Goal: Information Seeking & Learning: Learn about a topic

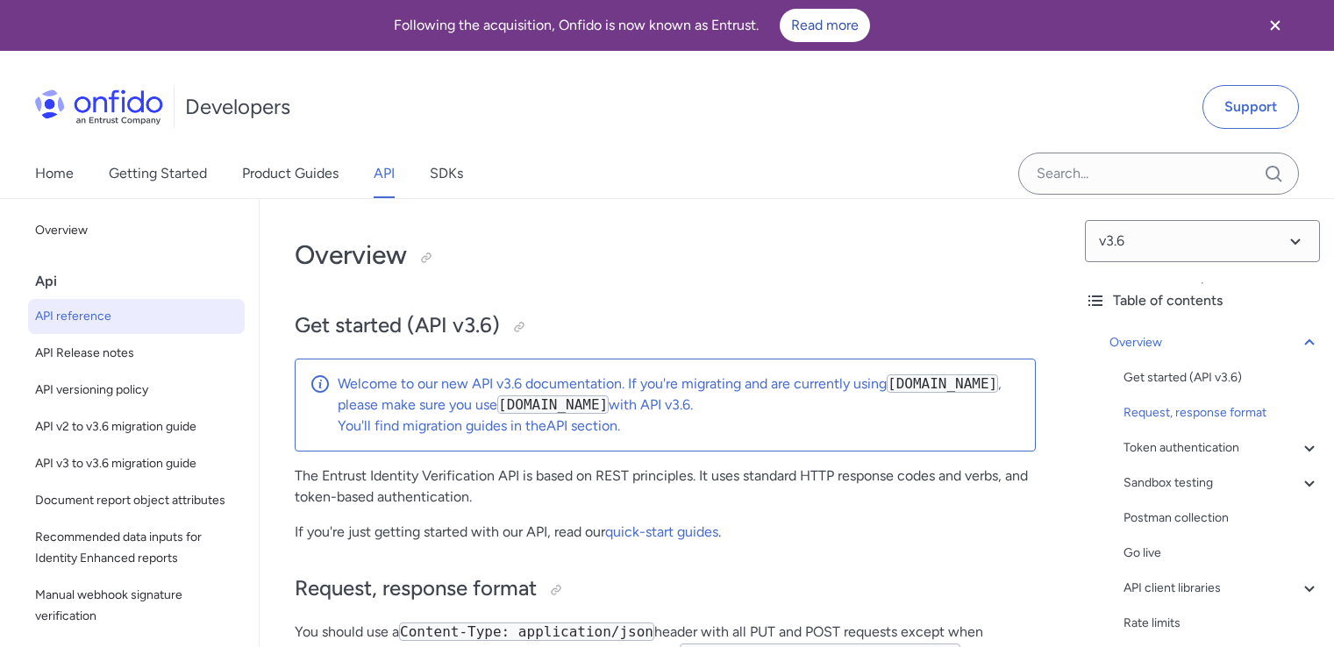
scroll to position [439, 0]
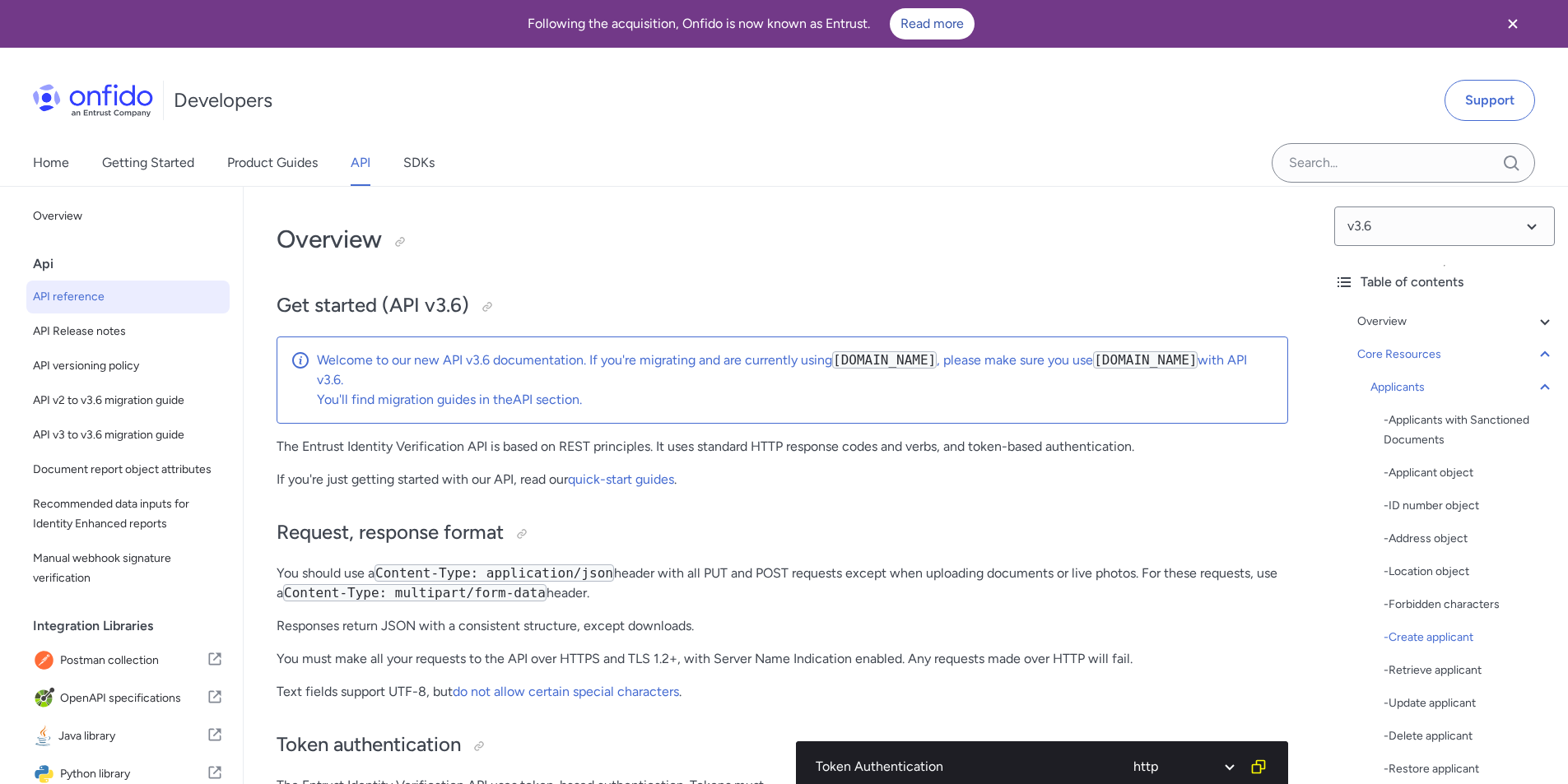
select select "http"
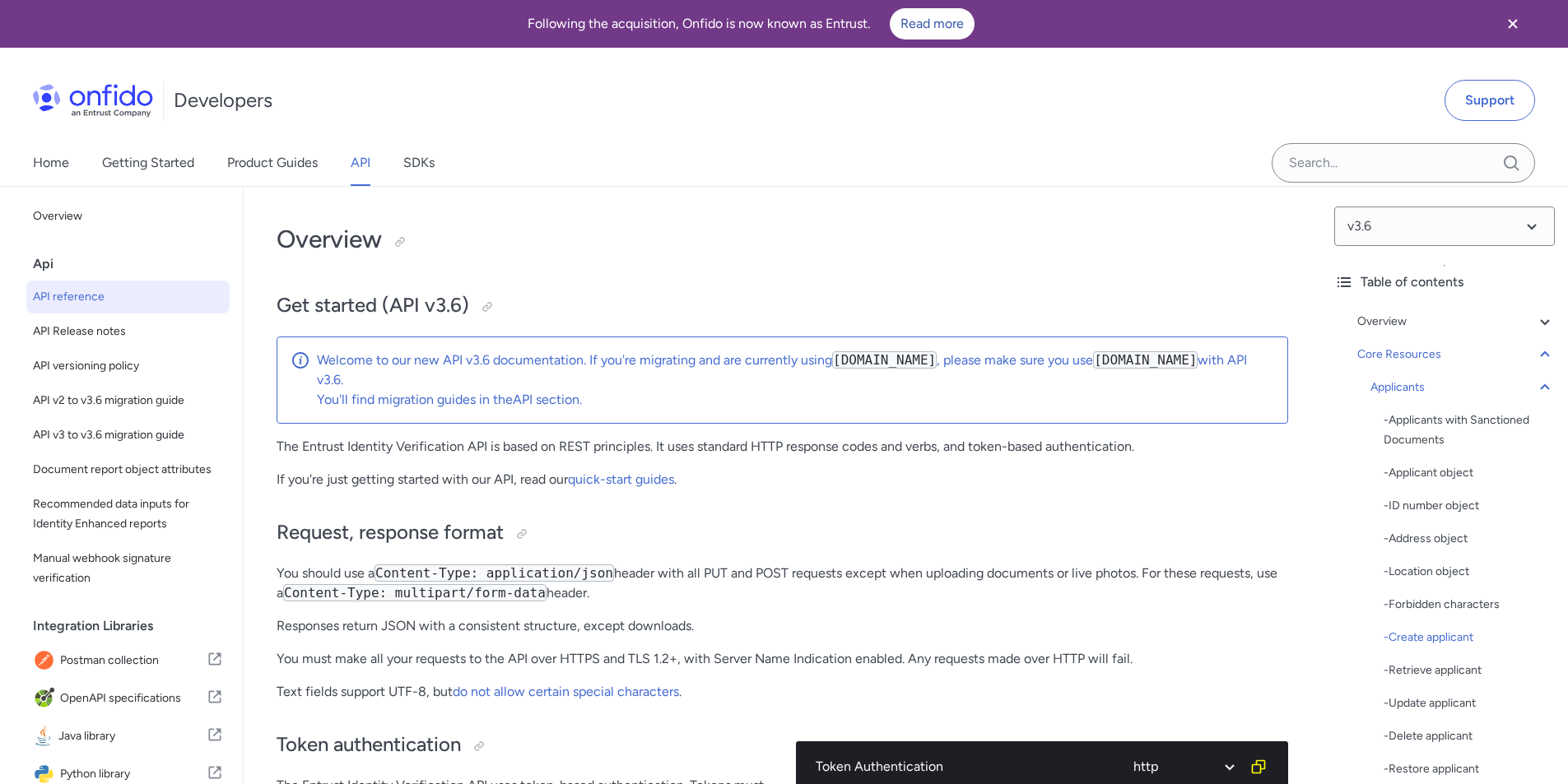
select select "http"
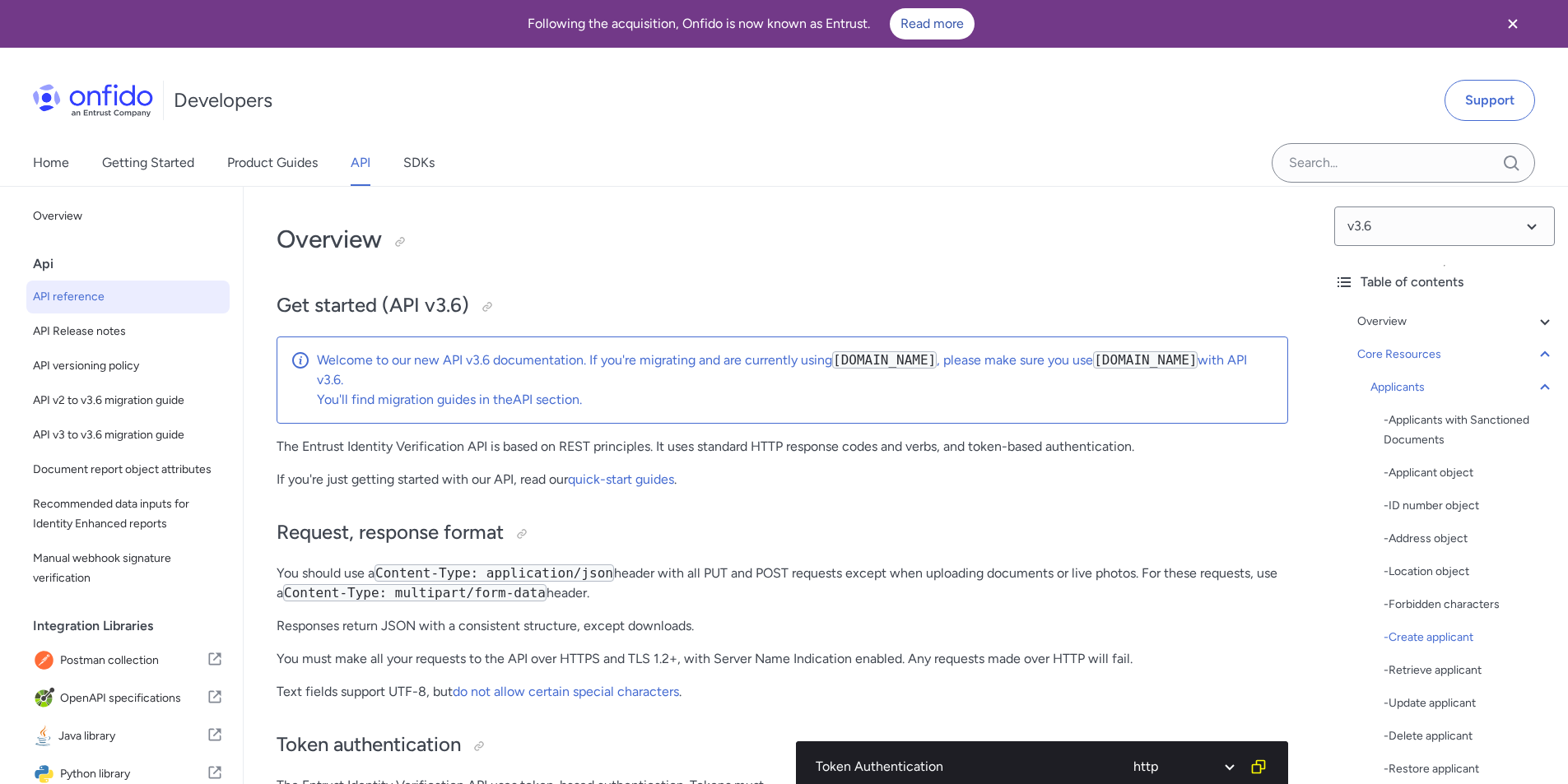
select select "http"
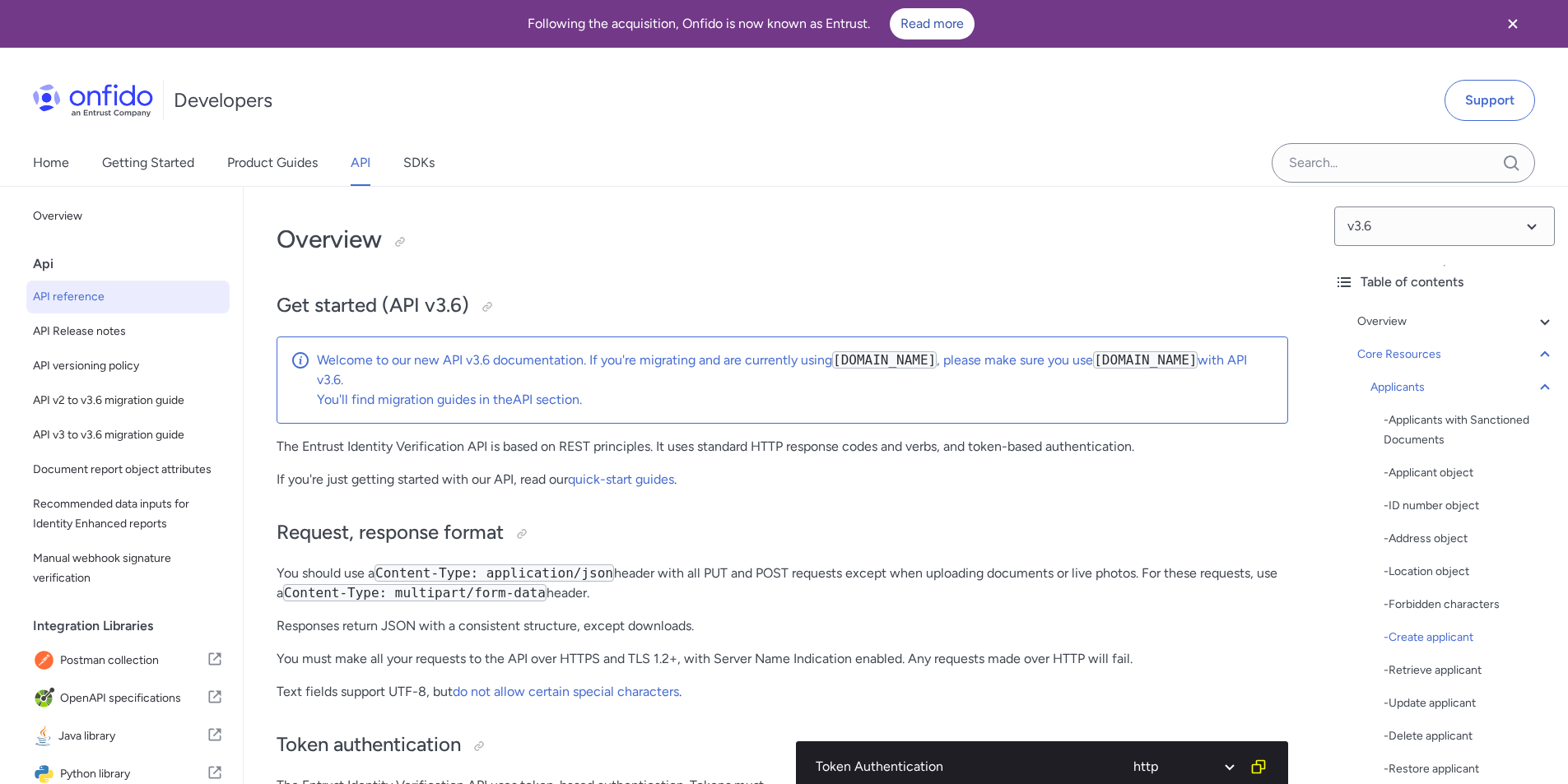
select select "http"
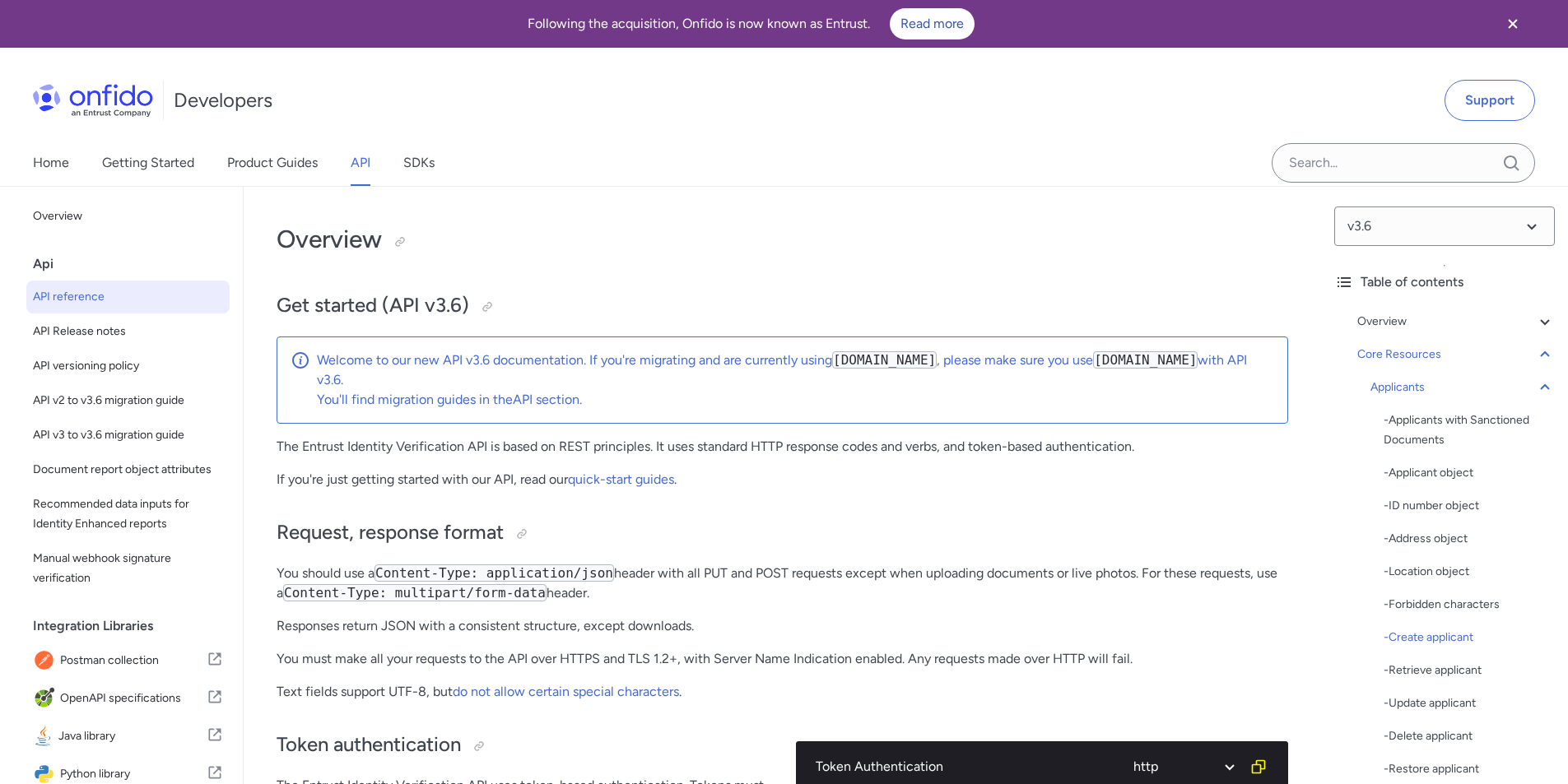
select select "http"
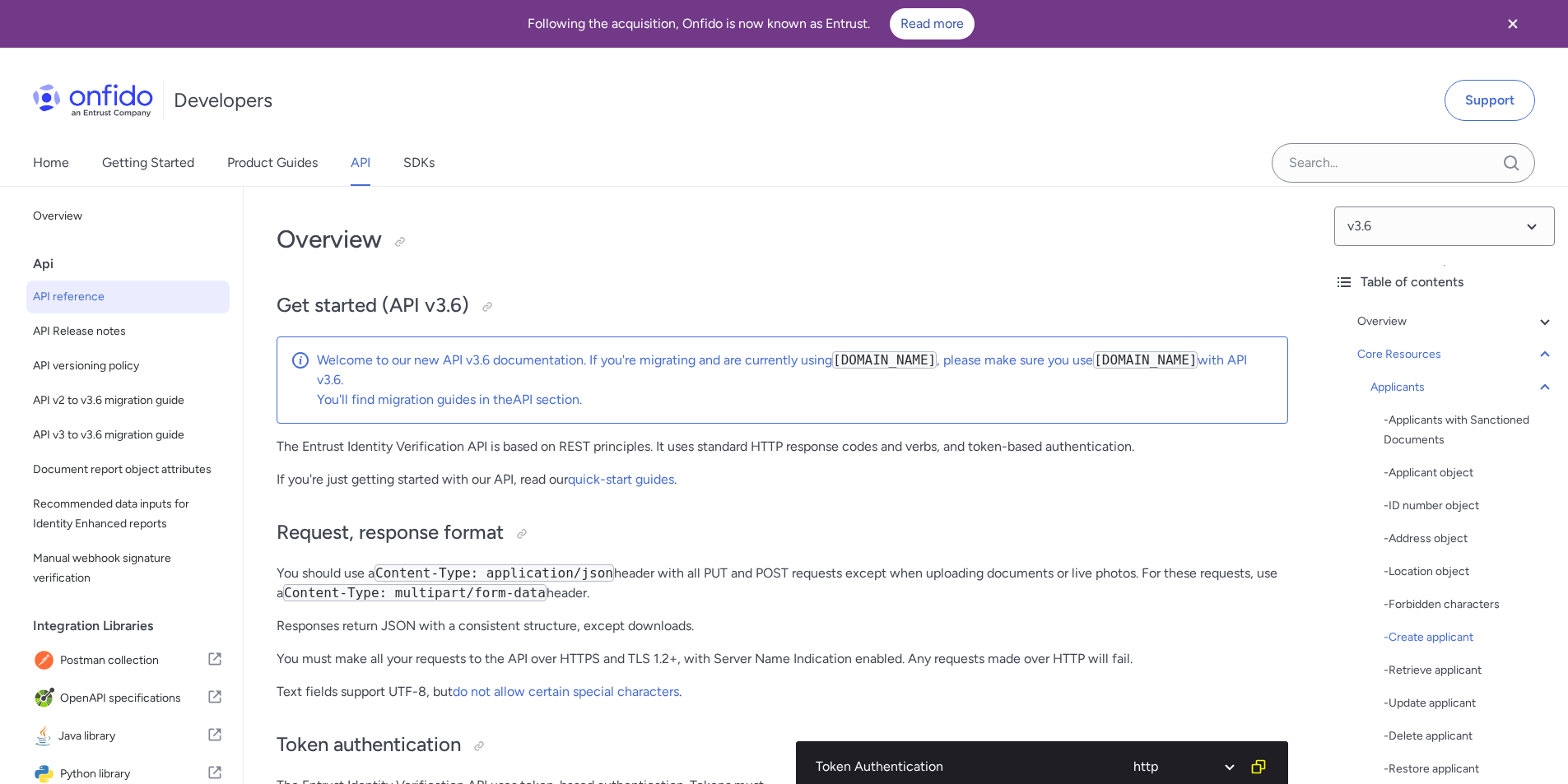
select select "http"
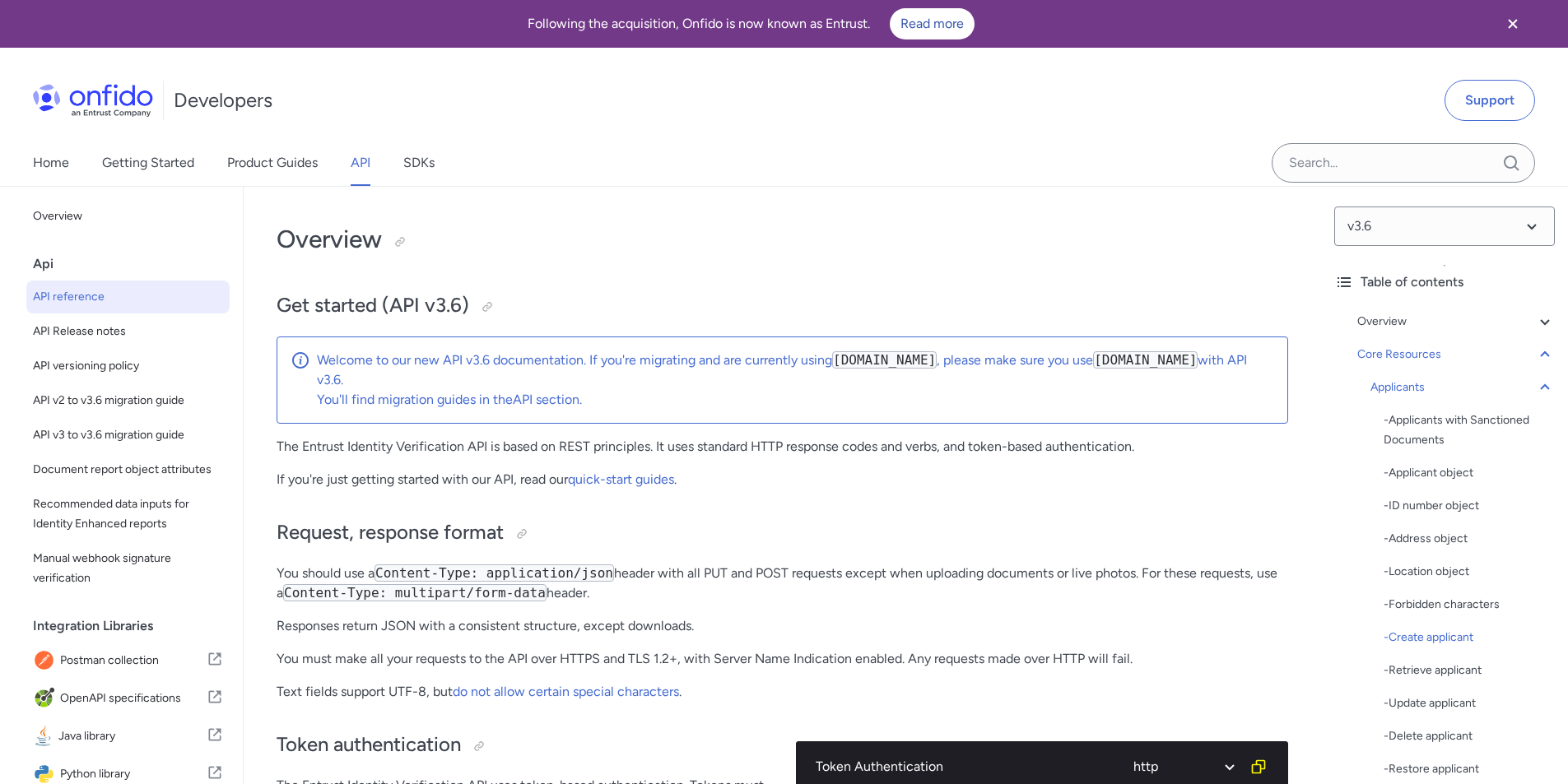
select select "http"
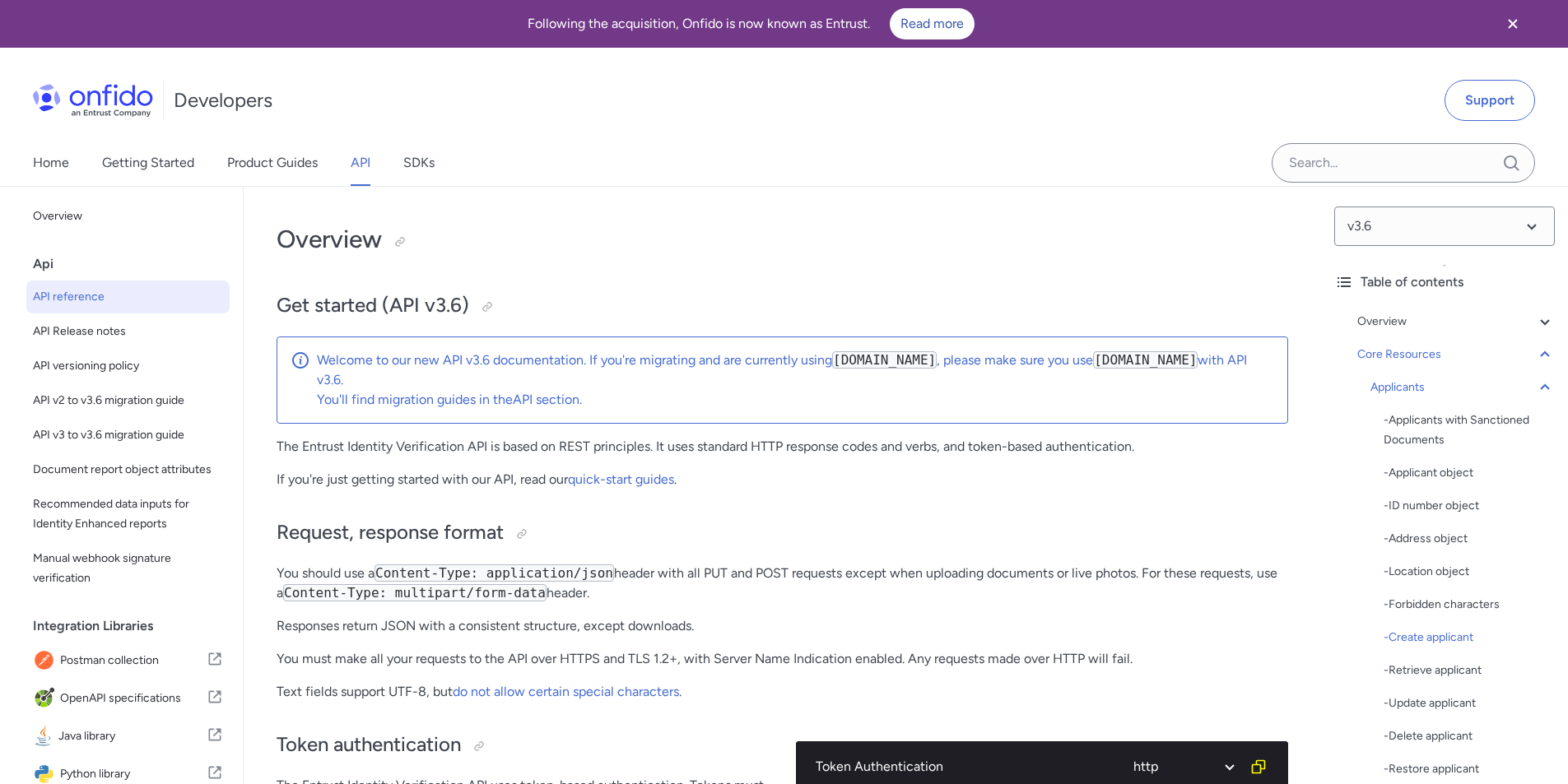
select select "http"
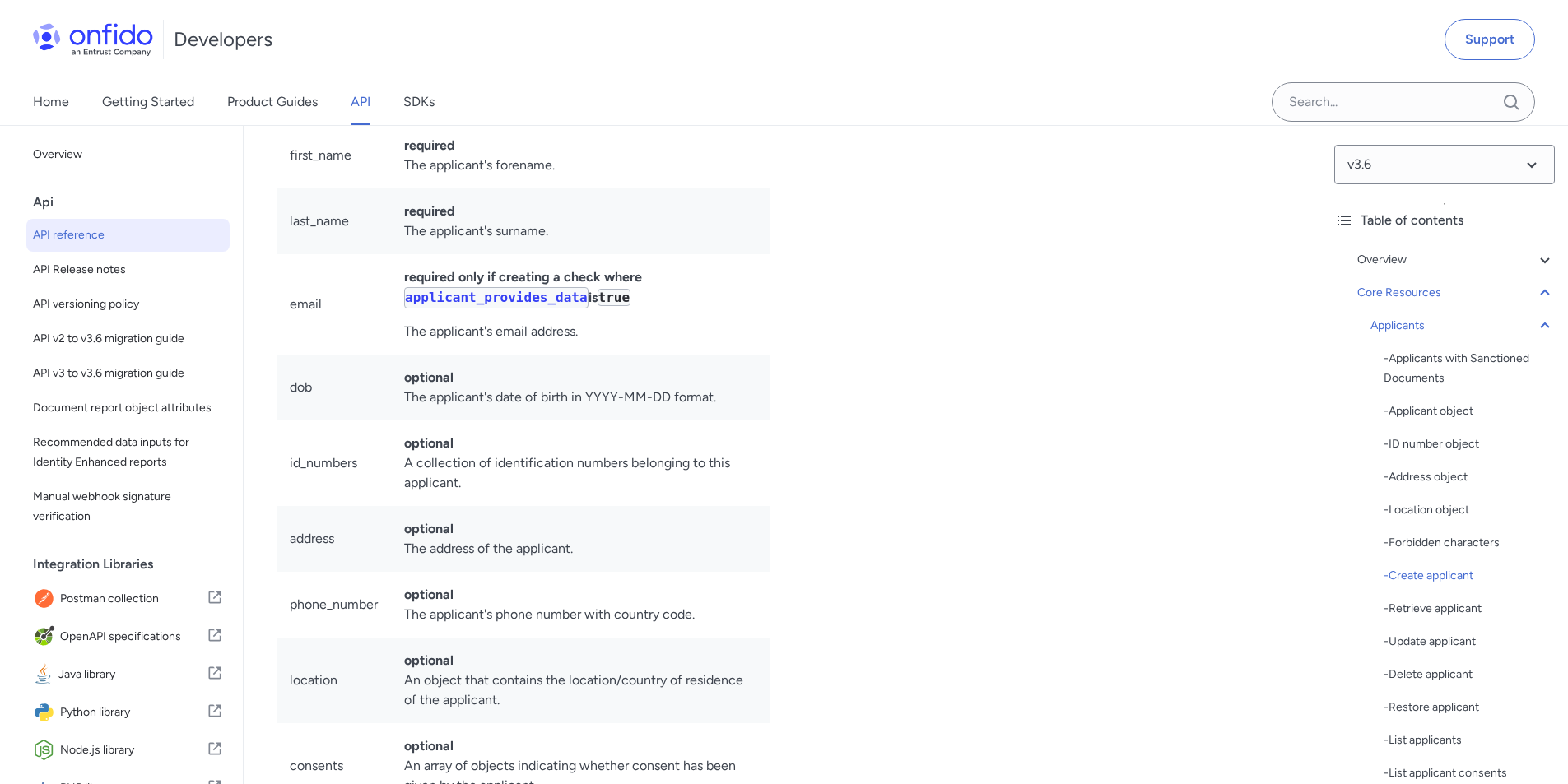
scroll to position [247, 0]
